Goal: Check status

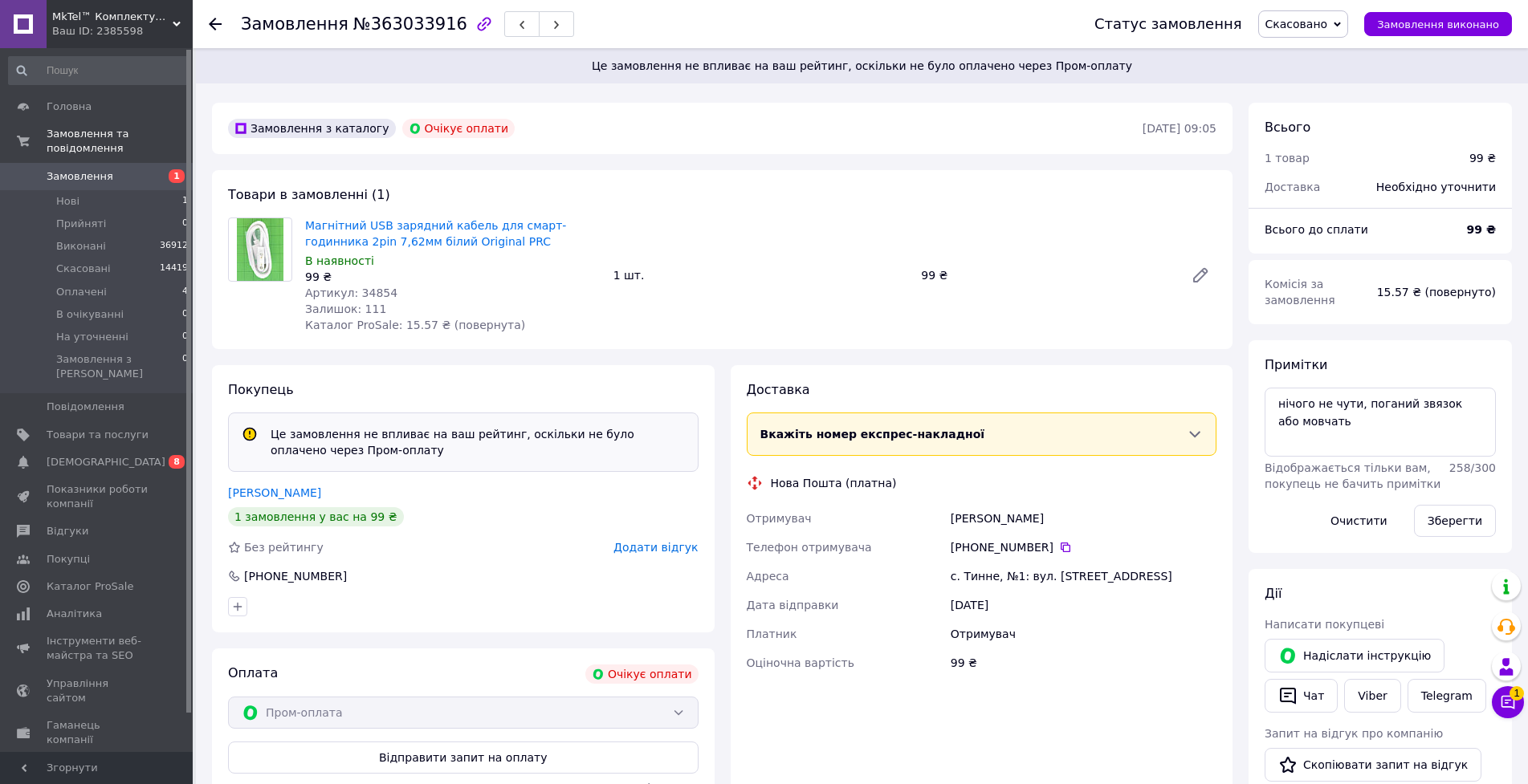
click at [196, 26] on div "Замовлення №363033916 Статус замовлення Скасовано Прийнято Виконано Оплачено В …" at bounding box center [861, 24] width 1336 height 48
click at [214, 21] on icon at bounding box center [214, 23] width 12 height 12
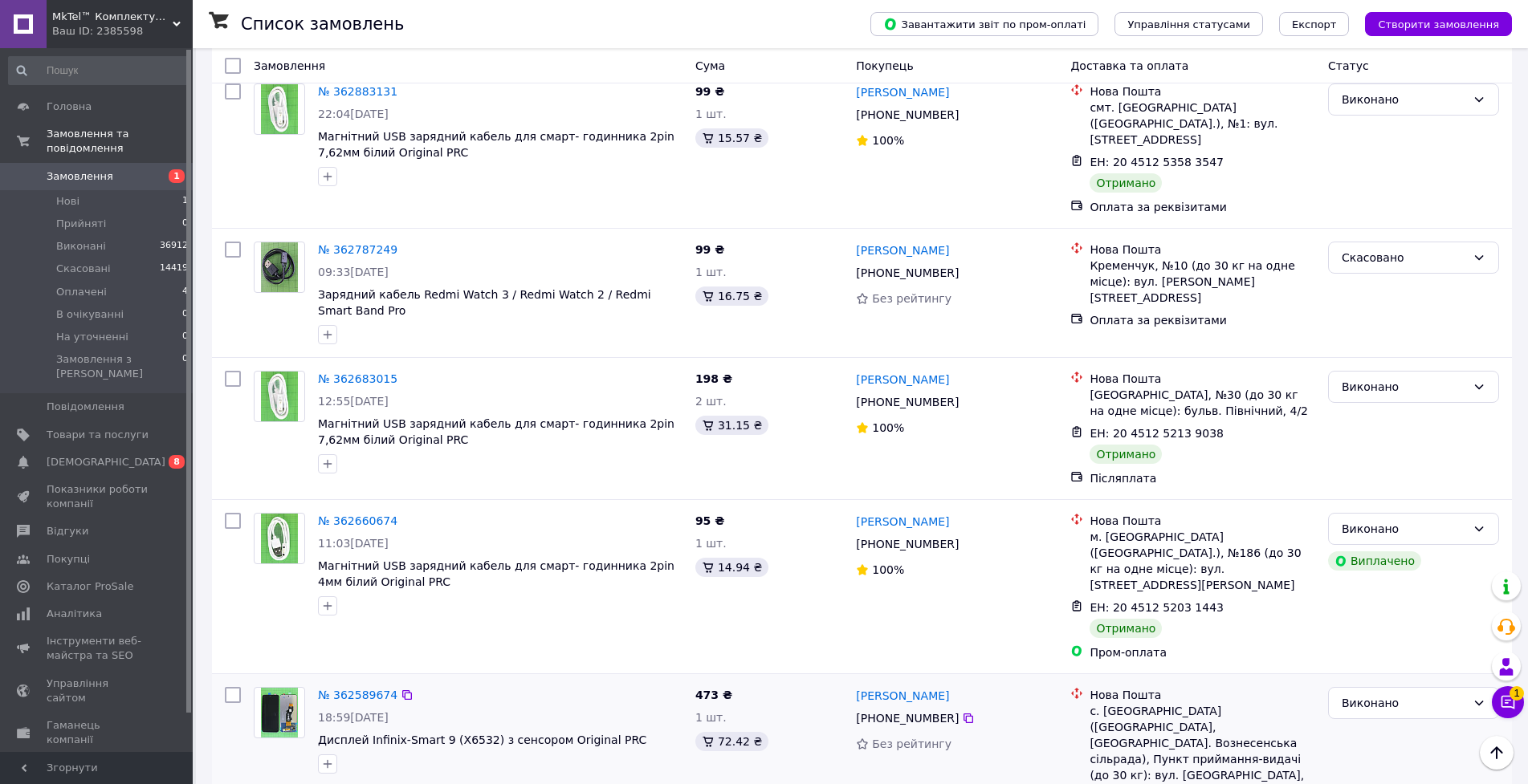
scroll to position [1311, 0]
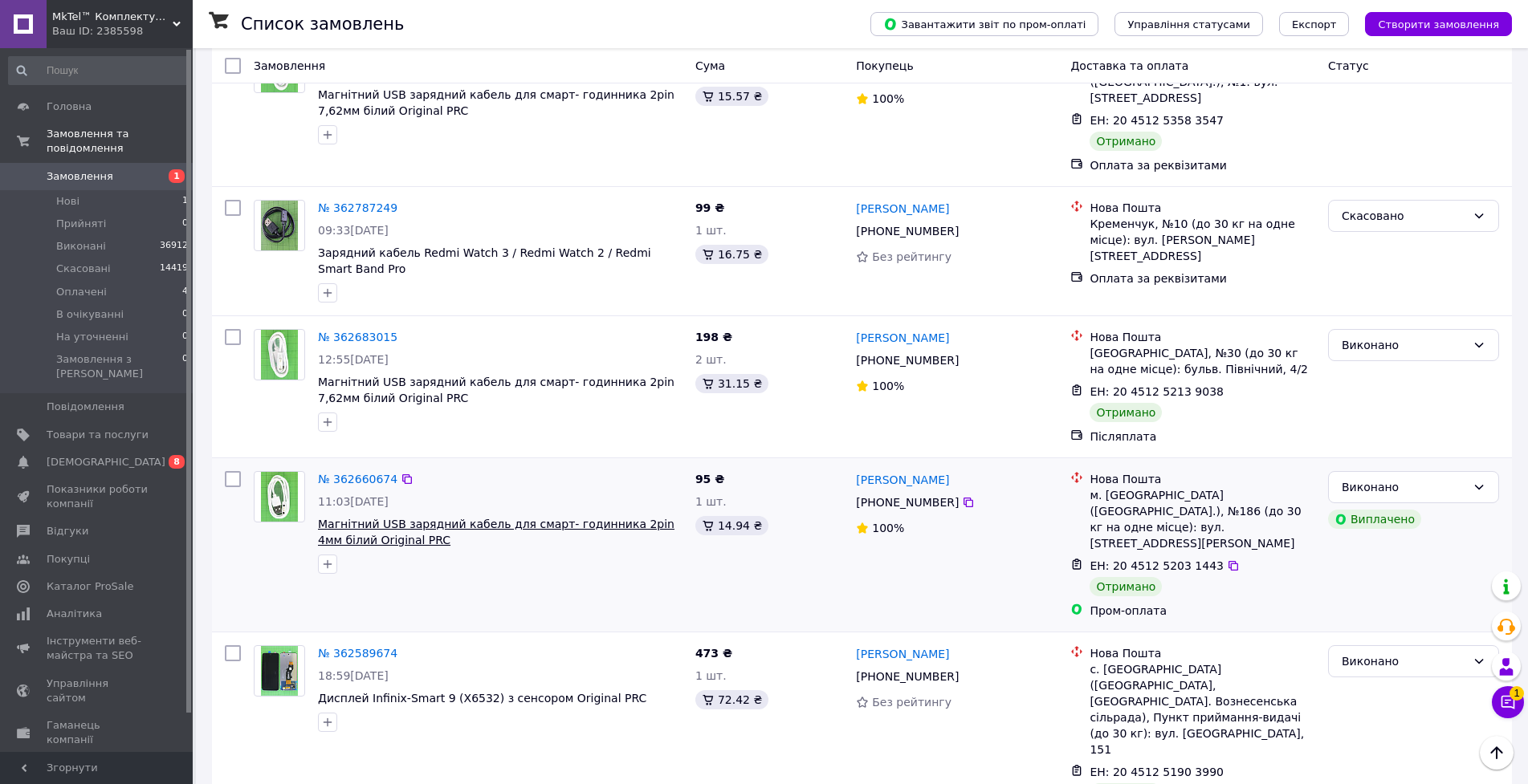
click at [492, 518] on span "Магнітний USB зарядний кабель для смарт- годинника 2pin 4мм білий Original PRC" at bounding box center [496, 532] width 357 height 29
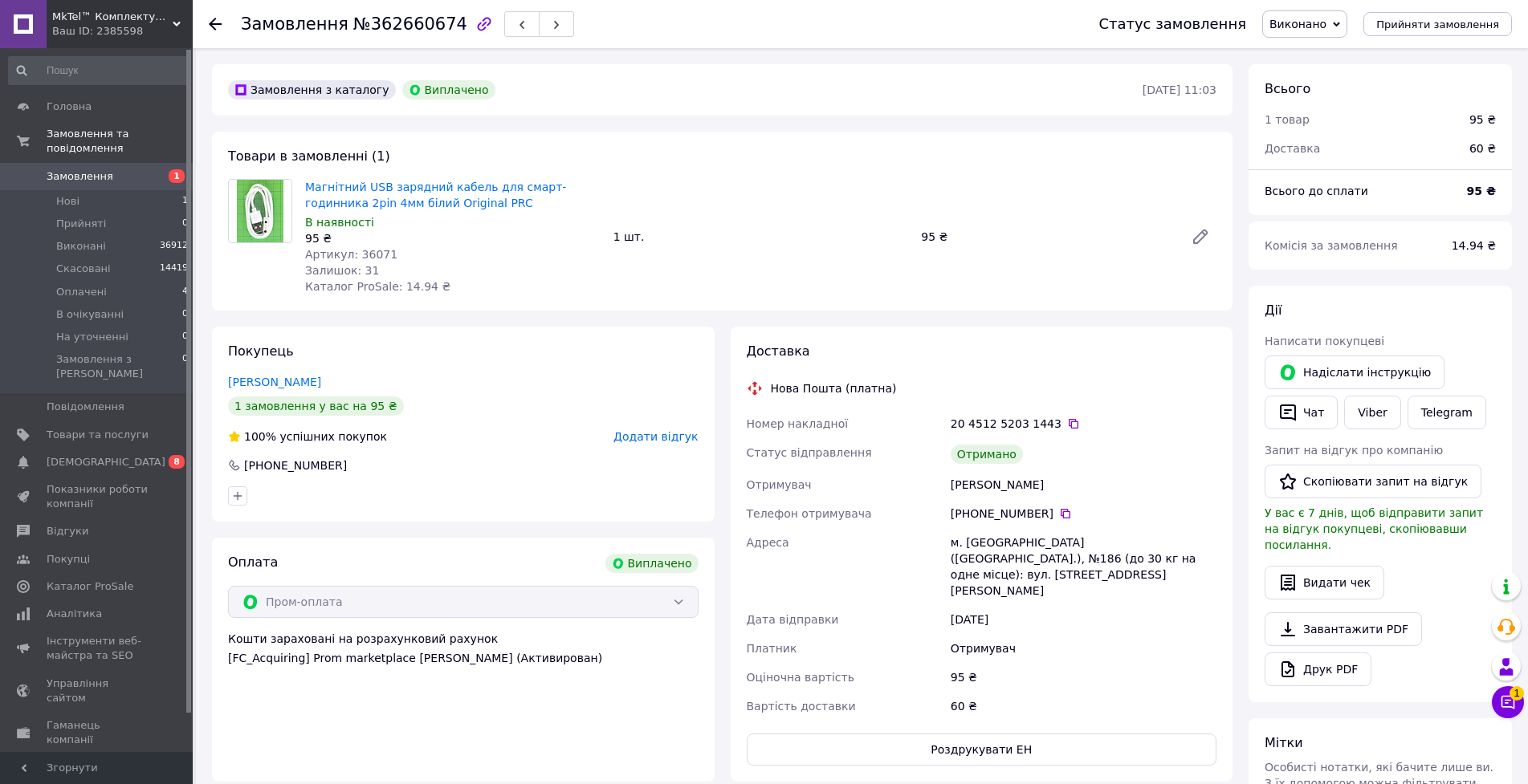
click at [219, 22] on icon at bounding box center [214, 23] width 12 height 12
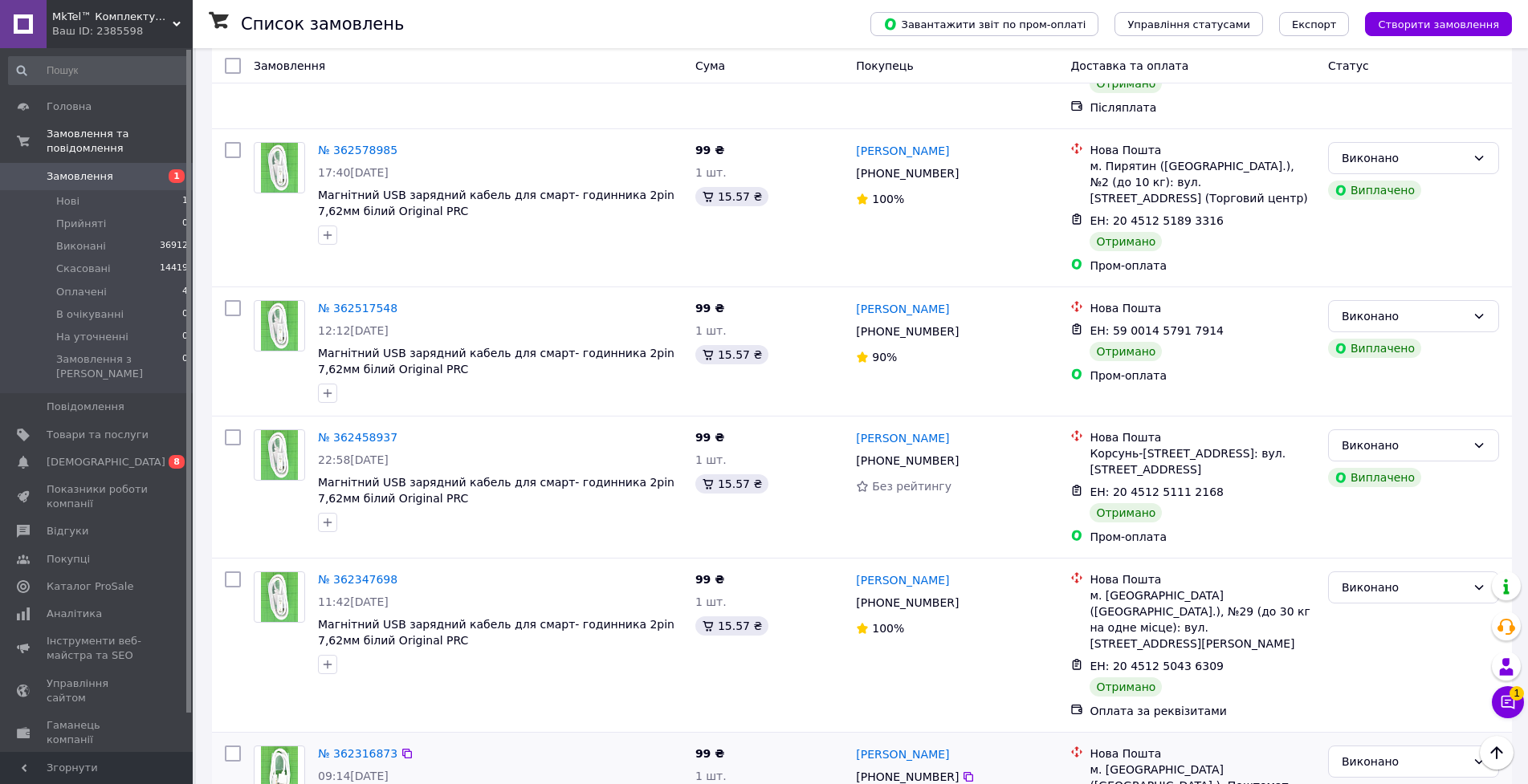
scroll to position [2060, 0]
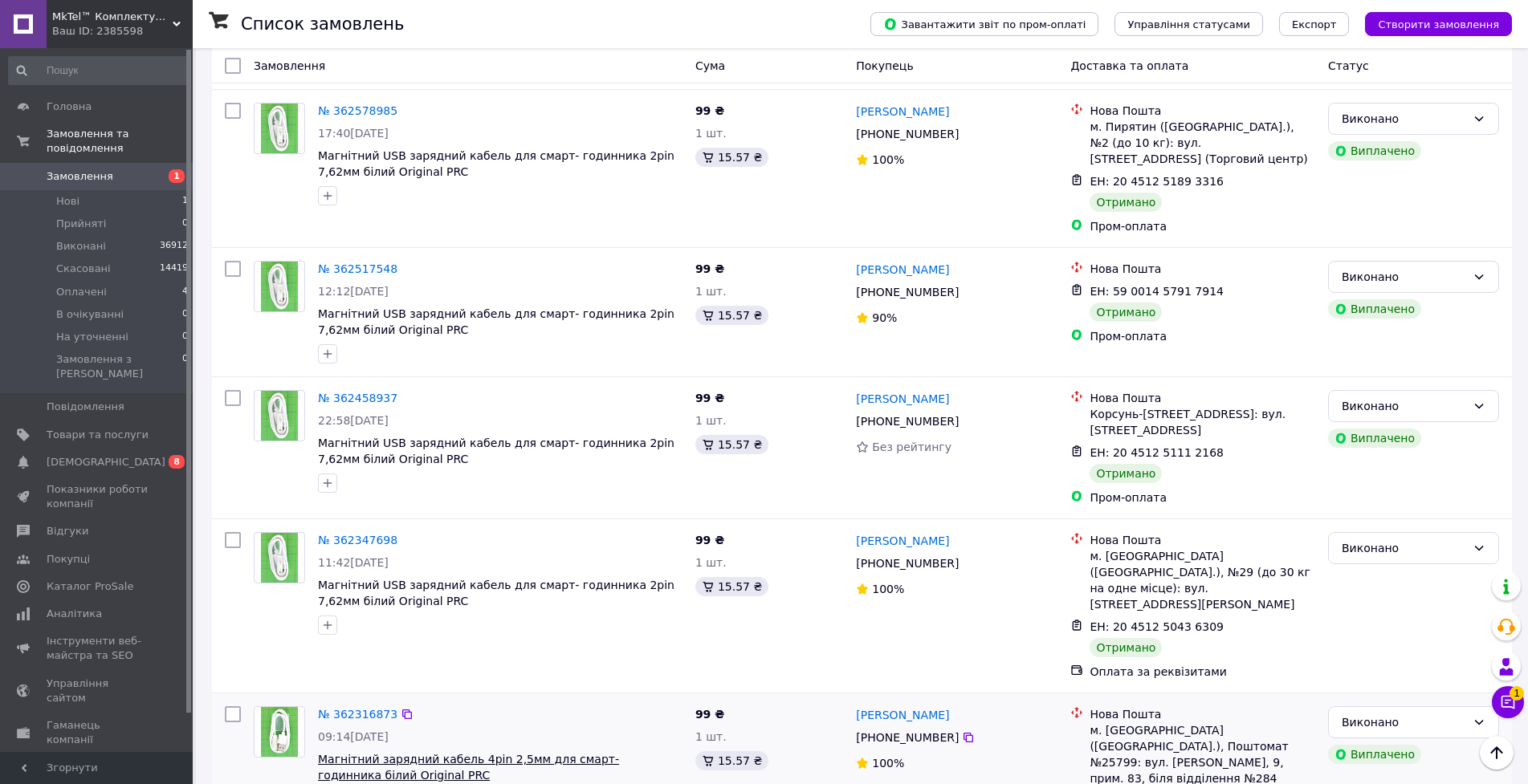
click at [450, 753] on span "Магнітний зарядний кабель 4pin 2,5мм для смарт- годинника білий Original PRC" at bounding box center [468, 768] width 301 height 29
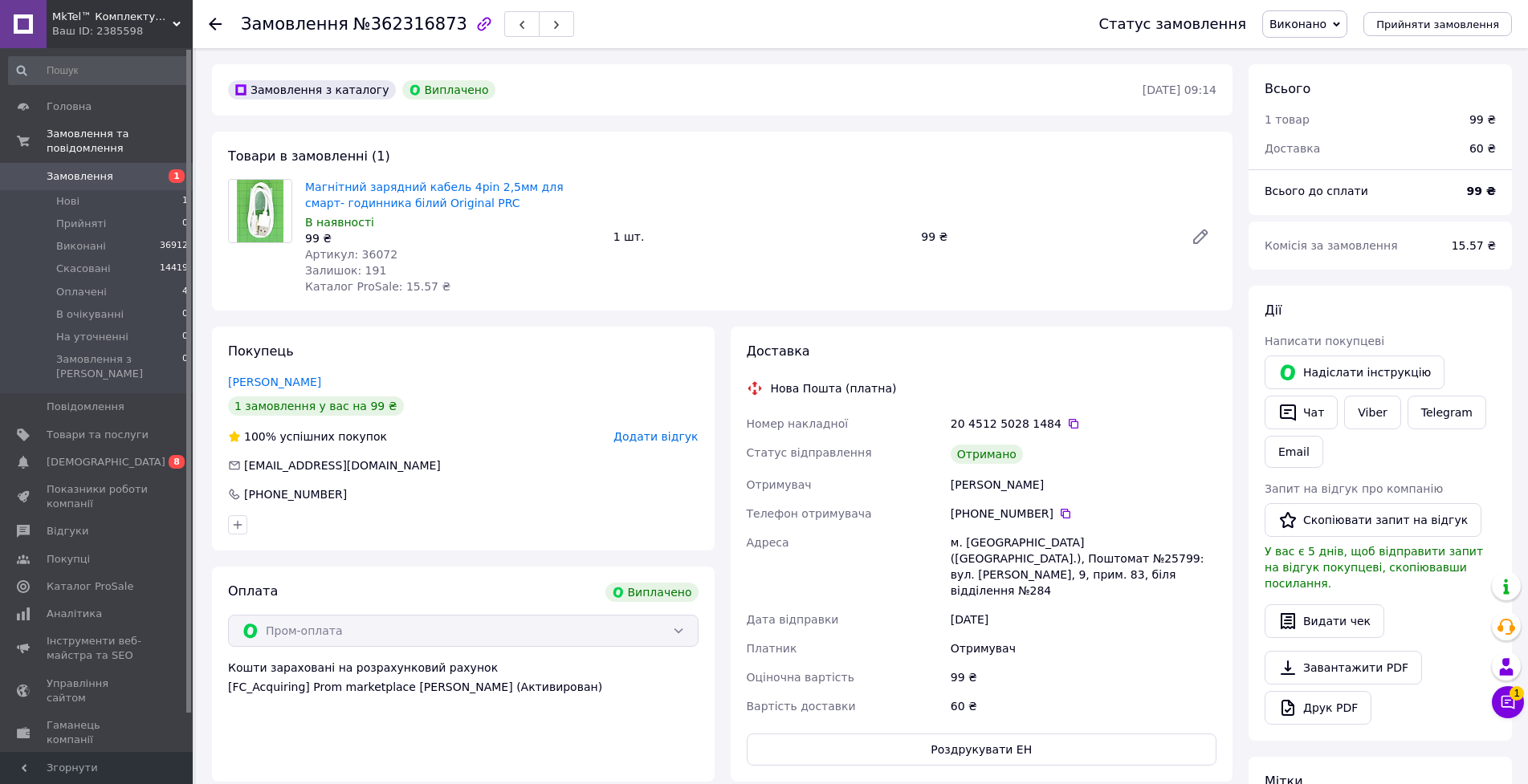
click at [212, 18] on icon at bounding box center [214, 23] width 12 height 12
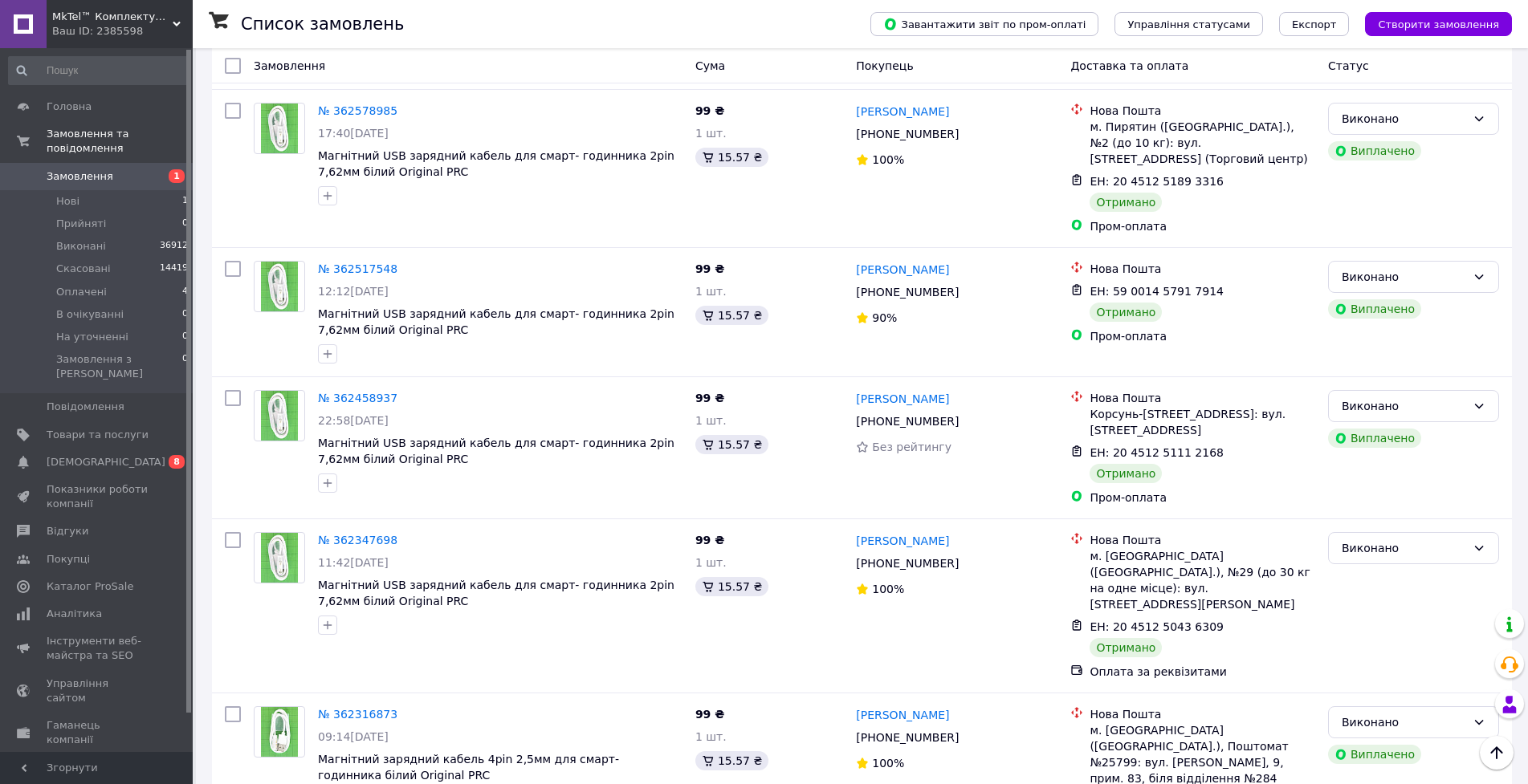
scroll to position [2060, 0]
